Goal: Check status: Check status

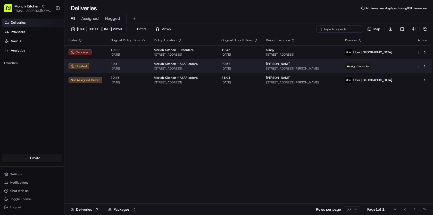
click at [420, 66] on html "Morich Kitchen morichkitchenuk@gmail.com Toggle Sidebar Deliveries Providers Na…" at bounding box center [216, 107] width 433 height 215
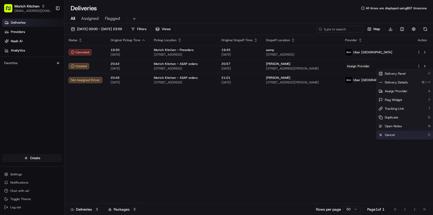
click at [386, 135] on span "Cancel" at bounding box center [390, 135] width 10 height 4
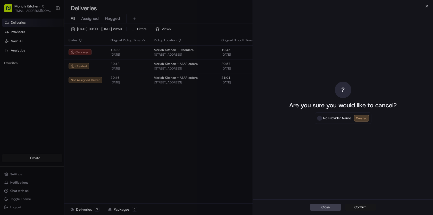
click at [362, 208] on button "Confirm" at bounding box center [360, 207] width 31 height 7
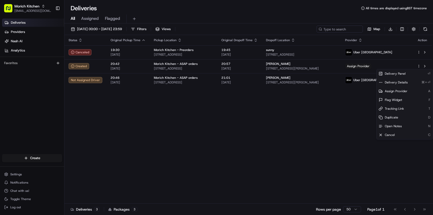
click at [353, 126] on div "Status Original Pickup Time Pickup Location Original Dropoff Time Dropoff Locat…" at bounding box center [248, 119] width 368 height 169
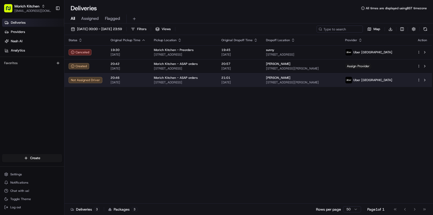
click at [419, 82] on html "Morich Kitchen morichkitchenuk@gmail.com Toggle Sidebar Deliveries Providers Na…" at bounding box center [216, 107] width 433 height 215
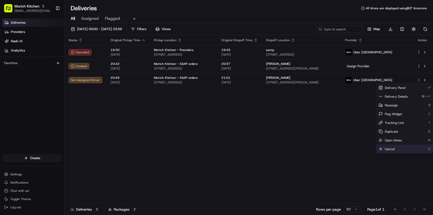
click at [389, 150] on span "Cancel" at bounding box center [390, 149] width 10 height 4
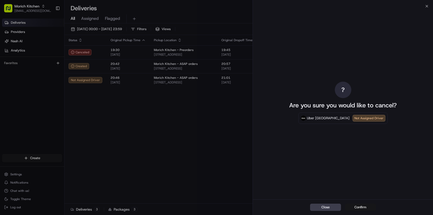
click at [363, 206] on button "Confirm" at bounding box center [360, 207] width 31 height 7
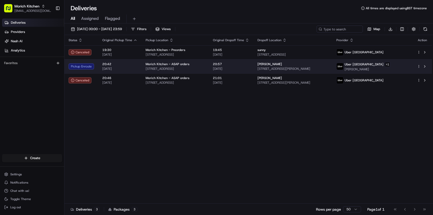
click at [419, 67] on html "Morich Kitchen [EMAIL_ADDRESS][DOMAIN_NAME] Toggle Sidebar Deliveries Providers…" at bounding box center [216, 107] width 433 height 215
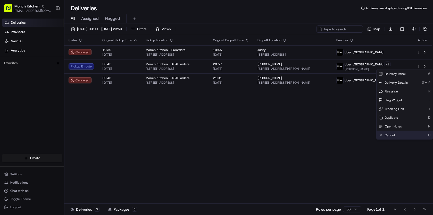
click at [402, 136] on div "Cancel C" at bounding box center [405, 135] width 56 height 9
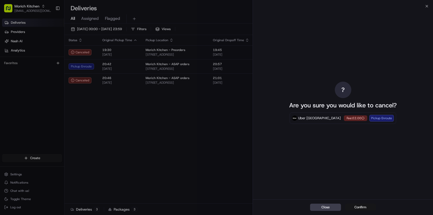
click at [361, 207] on button "Confirm" at bounding box center [360, 207] width 31 height 7
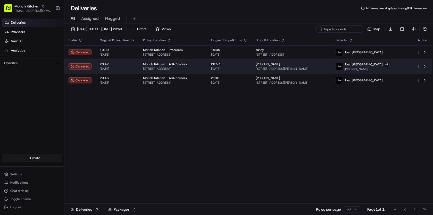
click at [285, 68] on span "[STREET_ADDRESS][PERSON_NAME]" at bounding box center [292, 69] width 72 height 4
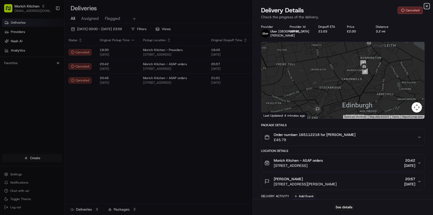
click at [428, 6] on icon "button" at bounding box center [427, 6] width 4 height 4
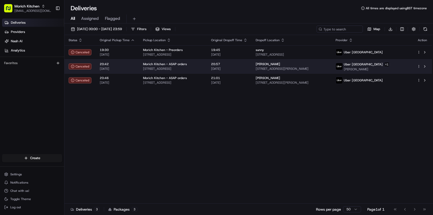
click at [309, 66] on div "[PERSON_NAME] [STREET_ADDRESS][PERSON_NAME]" at bounding box center [292, 66] width 72 height 9
